Goal: Task Accomplishment & Management: Use online tool/utility

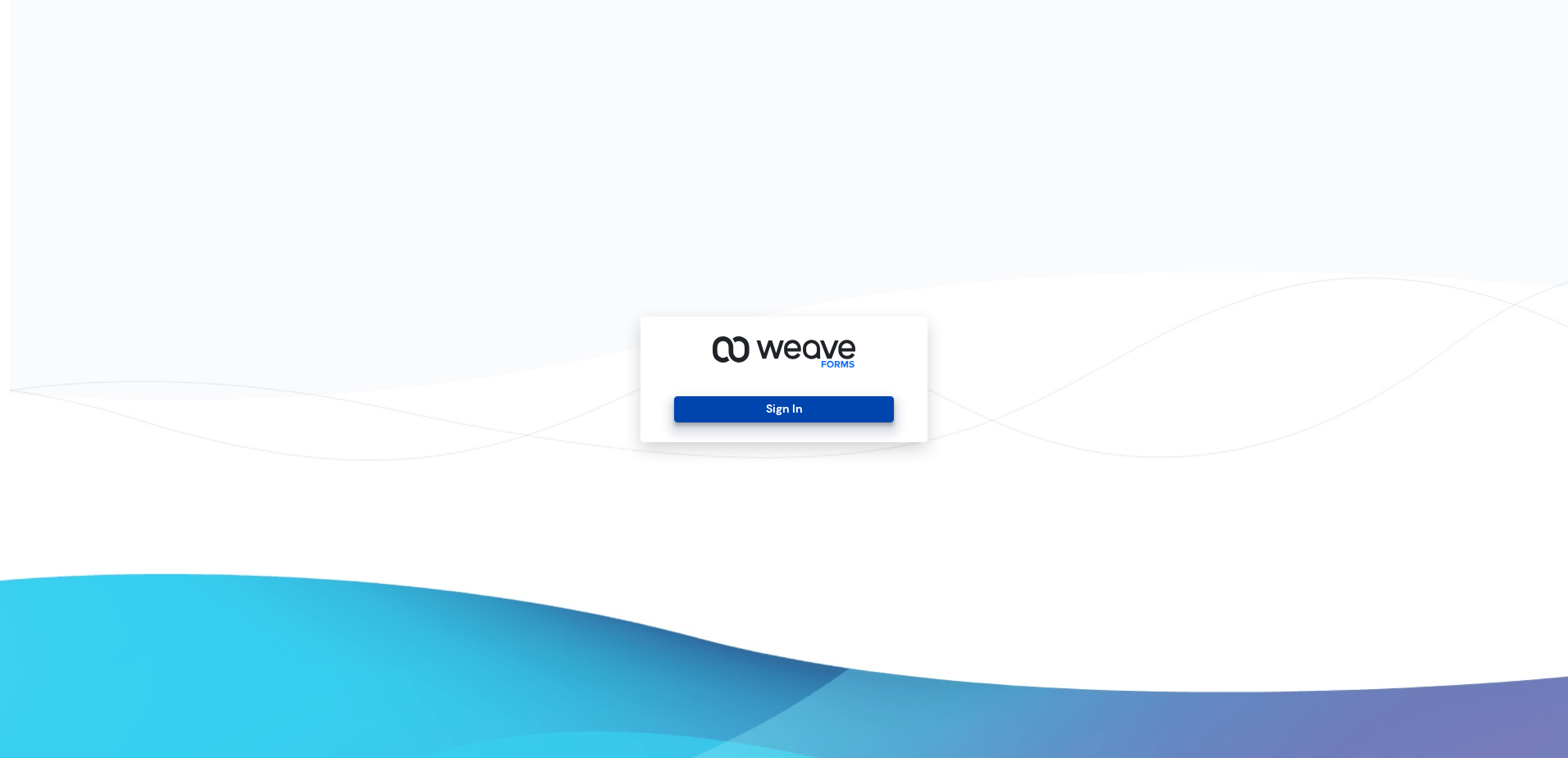
click at [799, 401] on button "Sign In" at bounding box center [784, 409] width 219 height 26
